Goal: Transaction & Acquisition: Purchase product/service

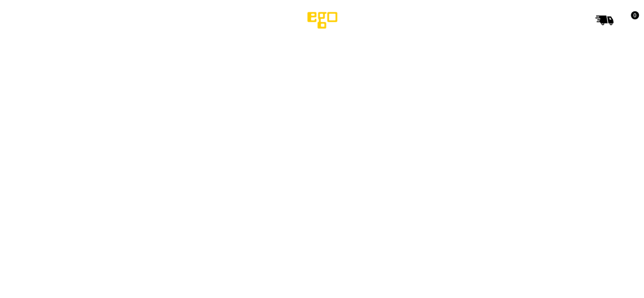
select select "**********"
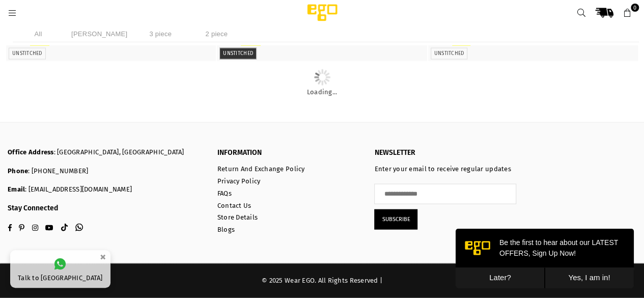
scroll to position [1320, 0]
click at [497, 274] on button "Later?" at bounding box center [500, 277] width 89 height 21
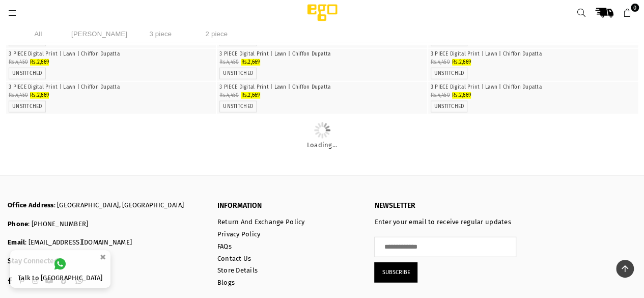
scroll to position [958, 0]
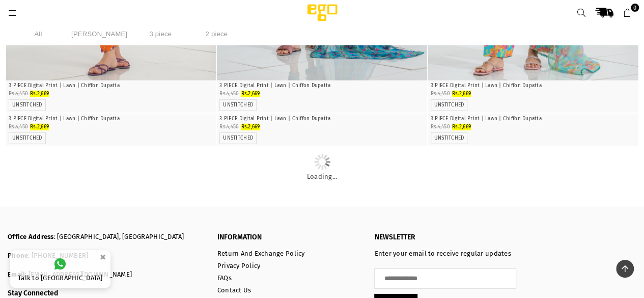
scroll to position [1472, 0]
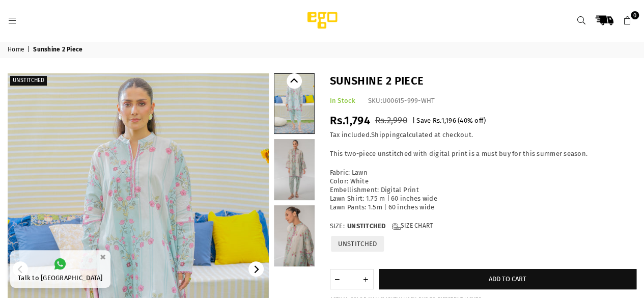
click at [208, 137] on img at bounding box center [138, 268] width 261 height 391
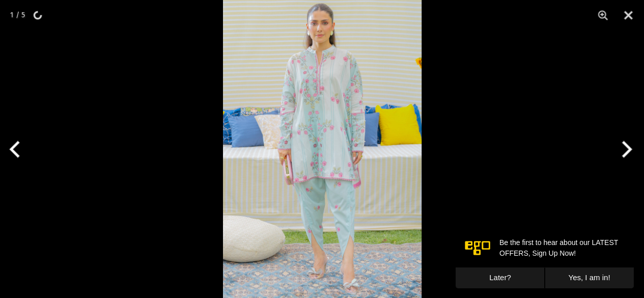
click at [321, 65] on img at bounding box center [322, 149] width 199 height 298
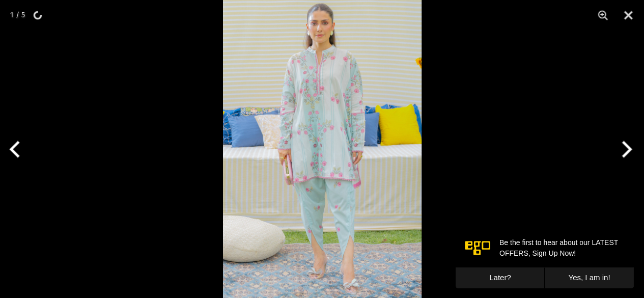
click at [321, 65] on img at bounding box center [322, 149] width 199 height 298
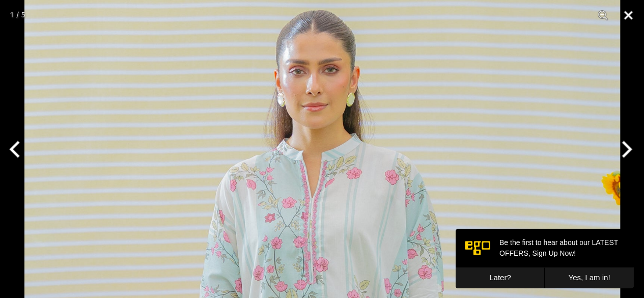
click at [630, 14] on button "Close" at bounding box center [627, 15] width 25 height 31
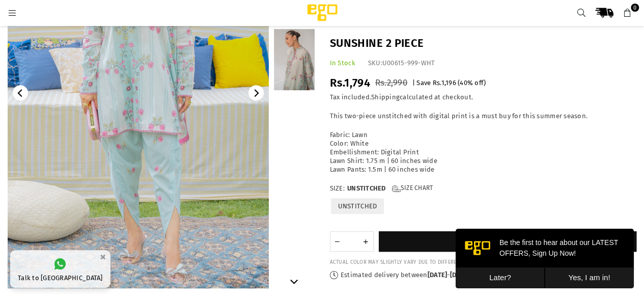
scroll to position [161, 0]
click at [499, 277] on button "Later?" at bounding box center [500, 277] width 89 height 21
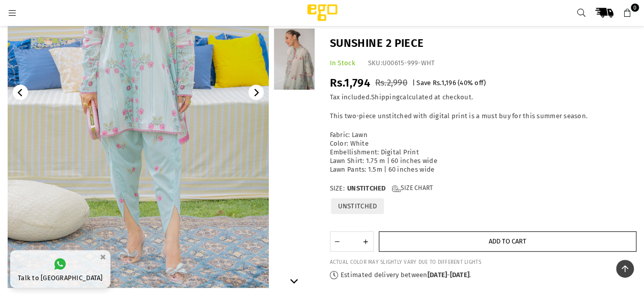
click at [464, 241] on button "Add to cart" at bounding box center [508, 241] width 258 height 20
click at [465, 242] on button "Add to cart" at bounding box center [508, 241] width 258 height 20
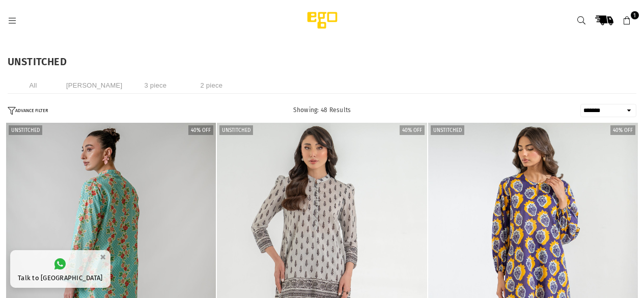
select select "**********"
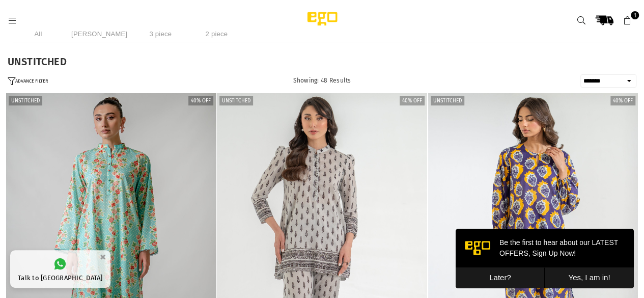
click at [581, 20] on icon at bounding box center [581, 20] width 9 height 9
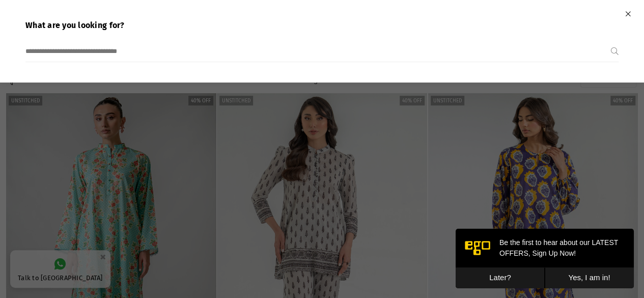
click at [356, 45] on input "search" at bounding box center [317, 51] width 585 height 20
type input "*********"
click at [611, 41] on button "Submit" at bounding box center [615, 51] width 8 height 20
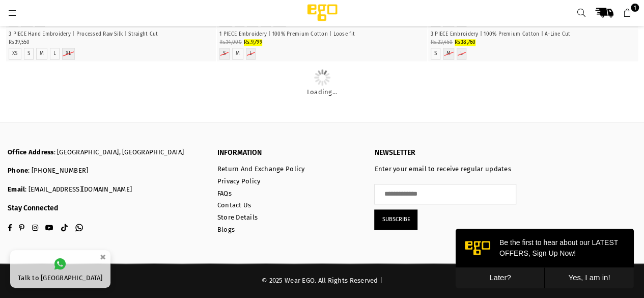
scroll to position [3584, 0]
click at [501, 274] on button "Later?" at bounding box center [500, 277] width 89 height 21
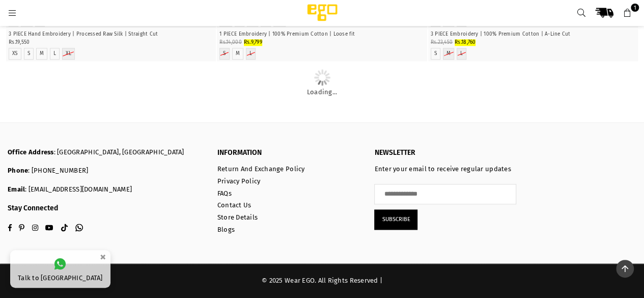
scroll to position [5604, 0]
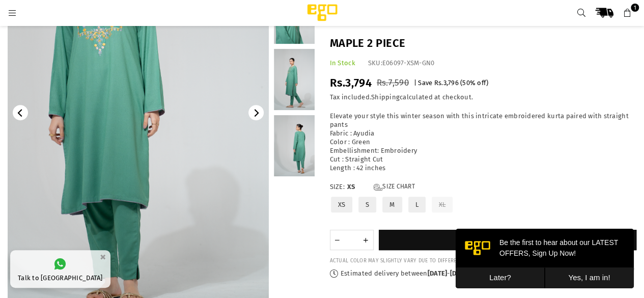
scroll to position [142, 0]
click at [388, 209] on label "M" at bounding box center [391, 204] width 21 height 18
click at [513, 280] on button "Later?" at bounding box center [500, 277] width 89 height 21
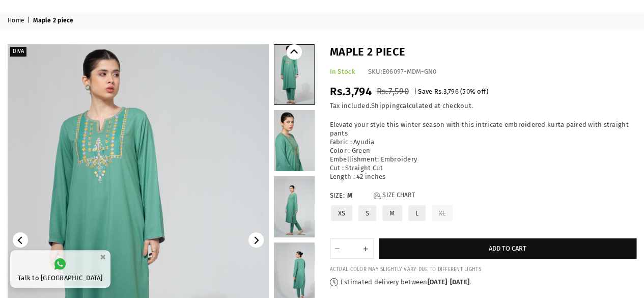
scroll to position [33, 0]
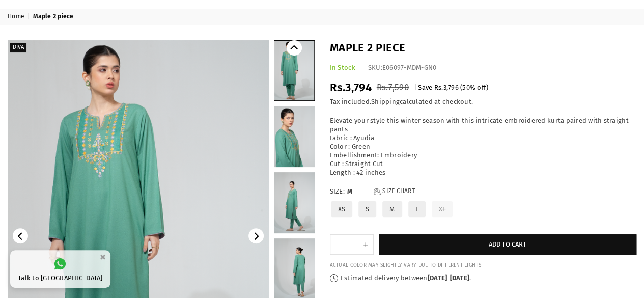
click at [125, 128] on img at bounding box center [138, 235] width 261 height 391
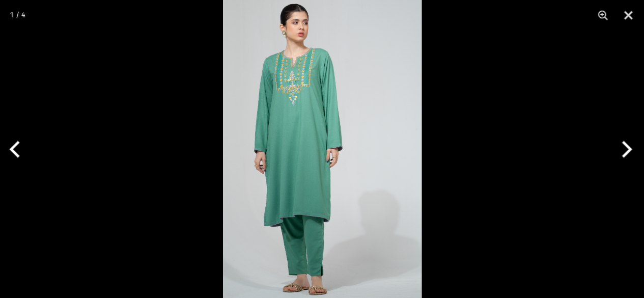
click at [300, 78] on img at bounding box center [322, 149] width 199 height 298
click at [296, 73] on img at bounding box center [322, 149] width 199 height 298
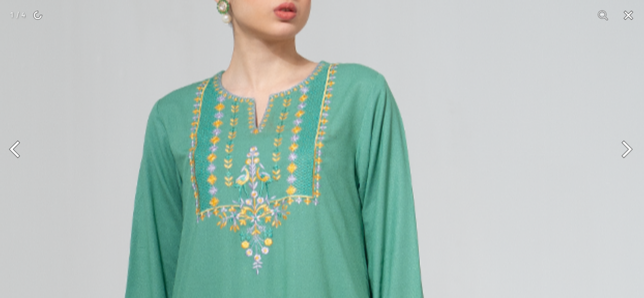
click at [627, 15] on button "Close" at bounding box center [627, 15] width 25 height 31
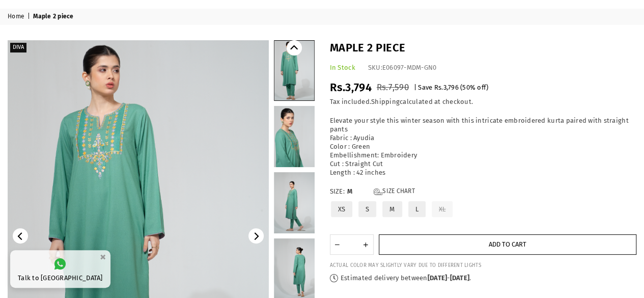
click at [451, 246] on button "Add to cart" at bounding box center [508, 244] width 258 height 20
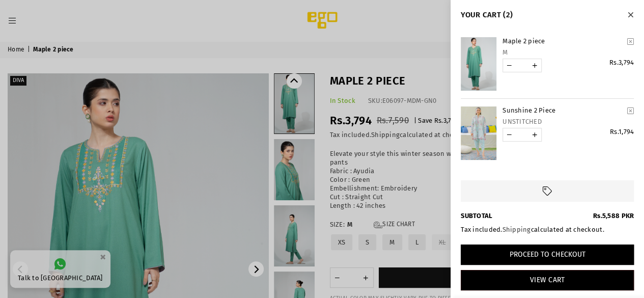
click at [554, 254] on button "Proceed to Checkout" at bounding box center [547, 254] width 173 height 20
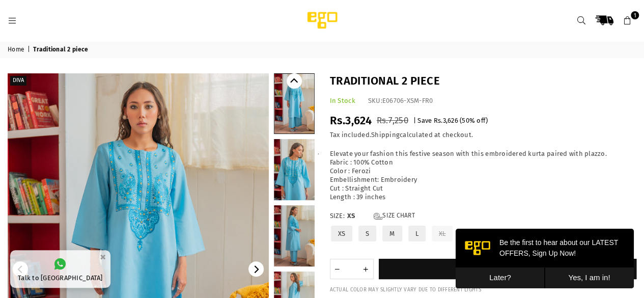
click at [165, 175] on img at bounding box center [138, 268] width 261 height 391
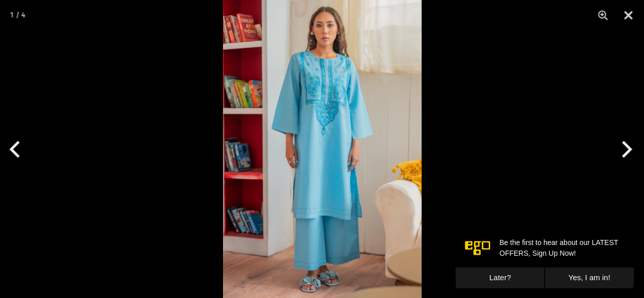
click at [349, 90] on img at bounding box center [322, 149] width 199 height 298
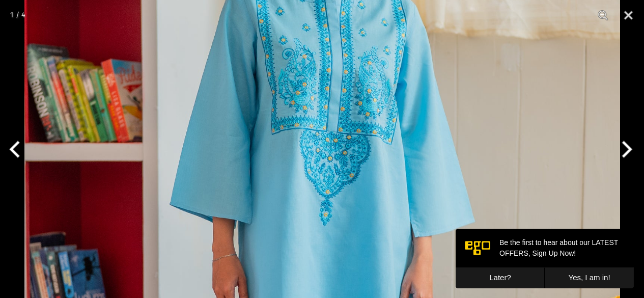
click at [349, 90] on img at bounding box center [322, 265] width 596 height 893
